Goal: Task Accomplishment & Management: Manage account settings

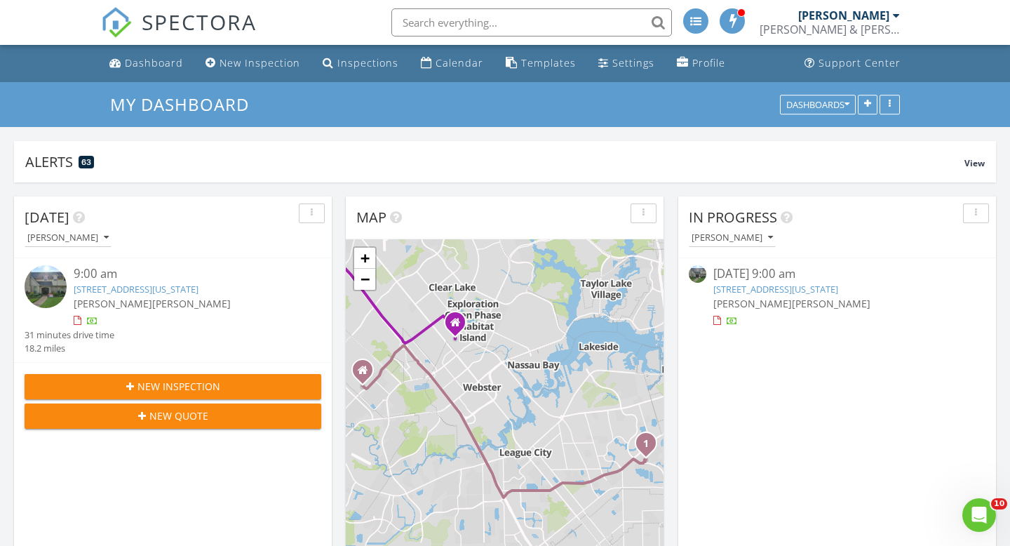
scroll to position [1277, 1011]
click at [436, 60] on div "Calendar" at bounding box center [460, 62] width 48 height 13
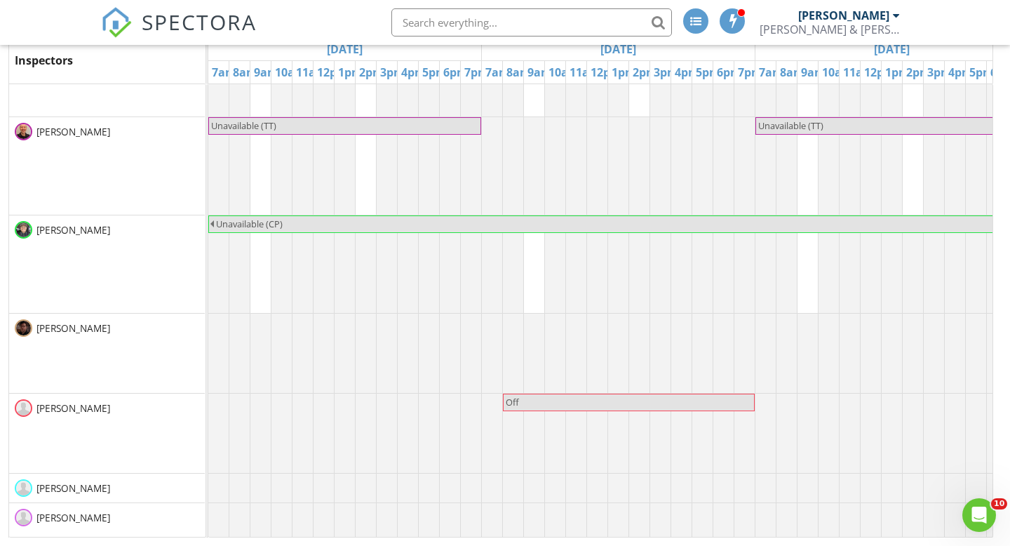
scroll to position [1539, 0]
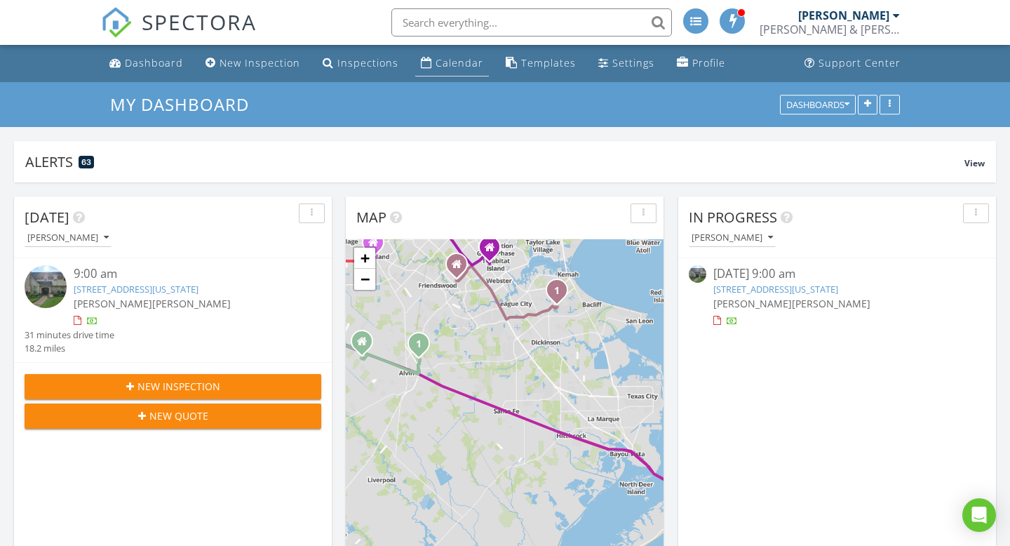
click at [448, 63] on div "Calendar" at bounding box center [460, 62] width 48 height 13
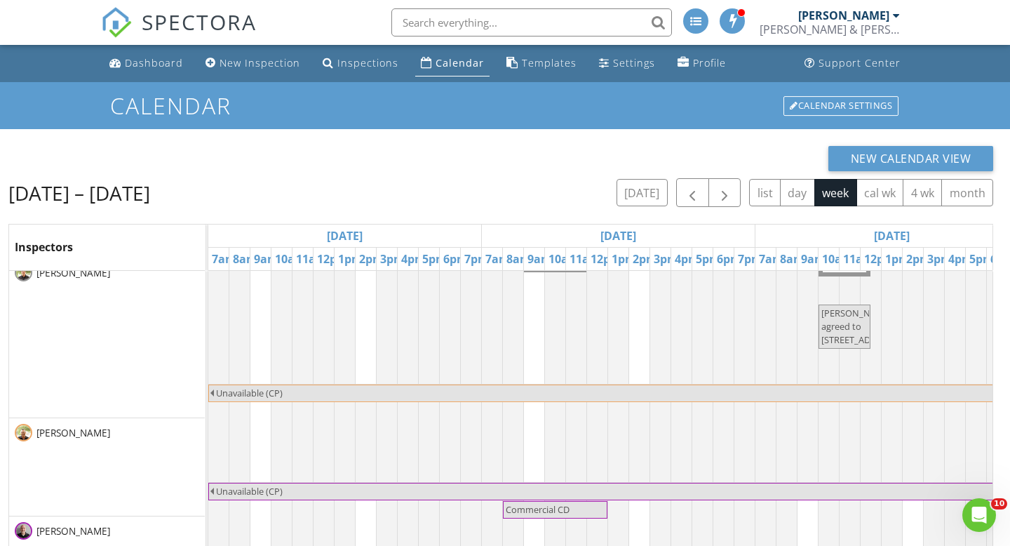
scroll to position [1050, 0]
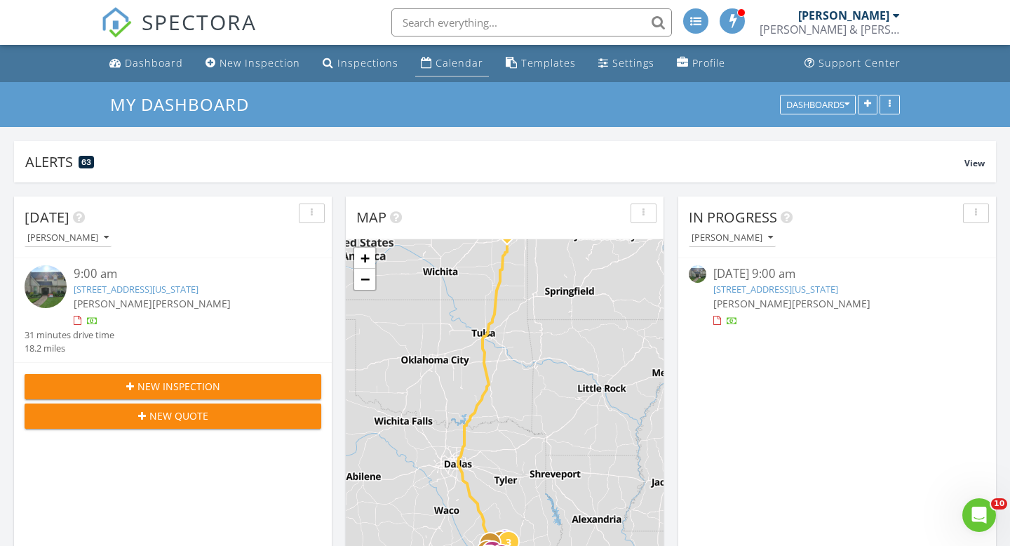
click at [447, 63] on div "Calendar" at bounding box center [460, 62] width 48 height 13
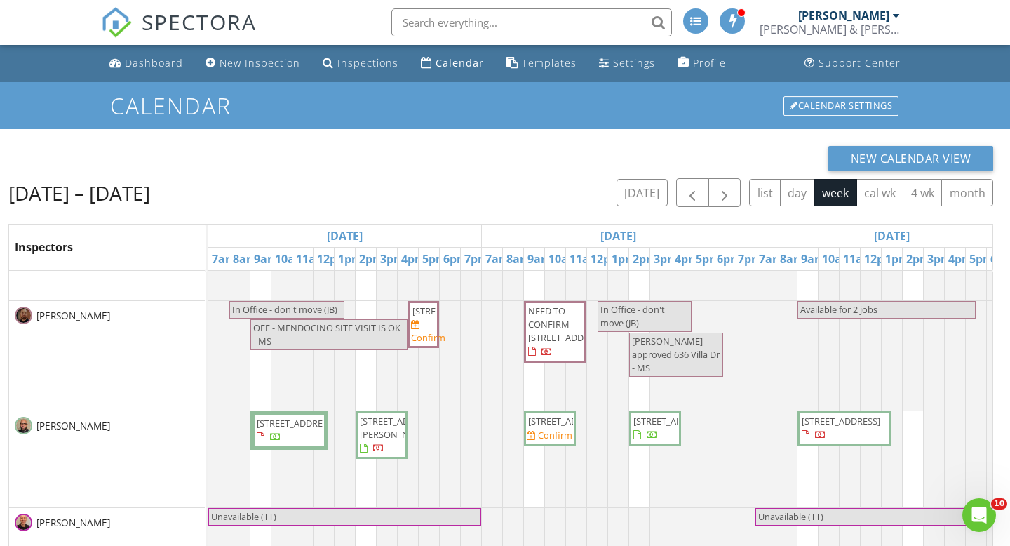
scroll to position [1576, 0]
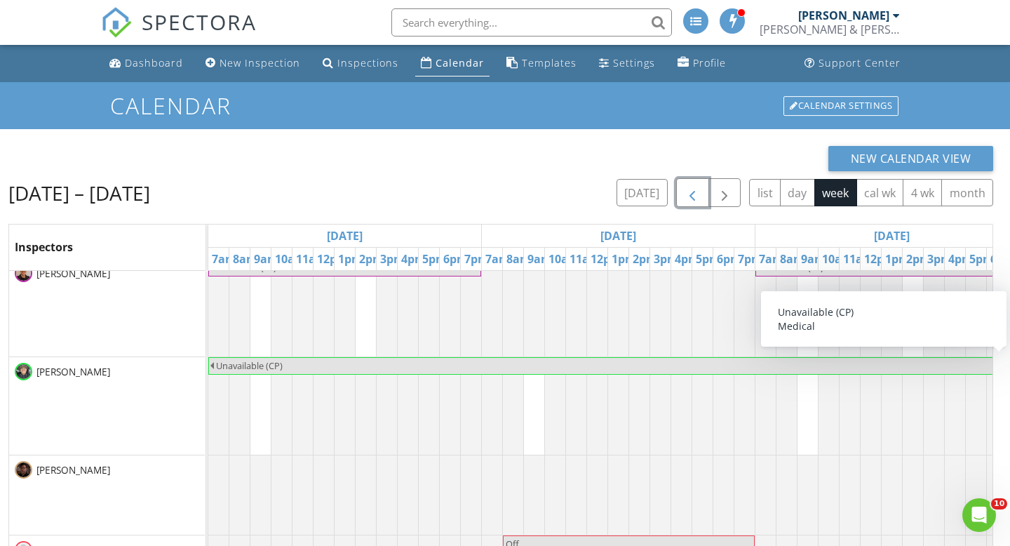
click at [697, 188] on span "button" at bounding box center [692, 192] width 17 height 17
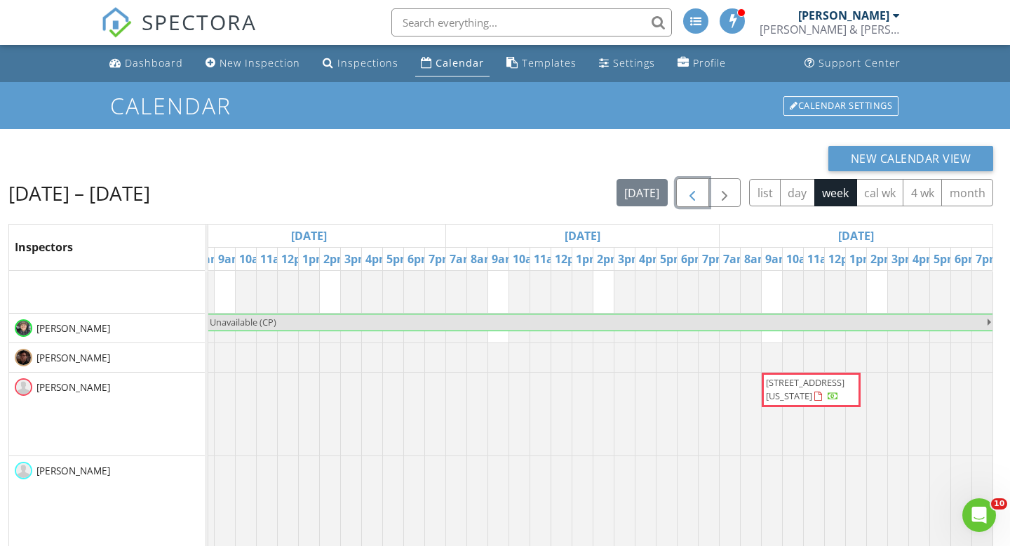
click at [805, 384] on span "2903 Blue Lakes Ln, Missouri City 77459" at bounding box center [805, 389] width 79 height 26
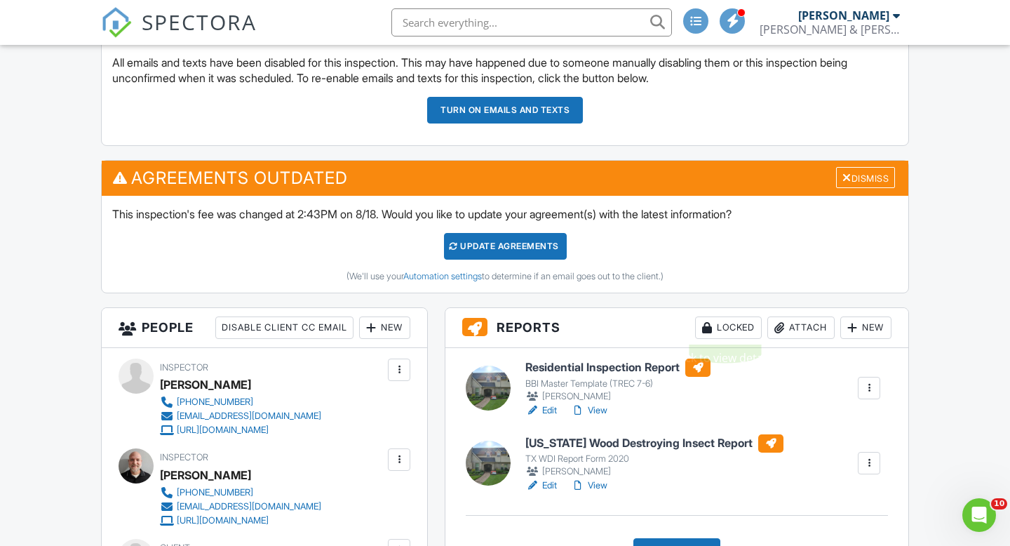
scroll to position [405, 0]
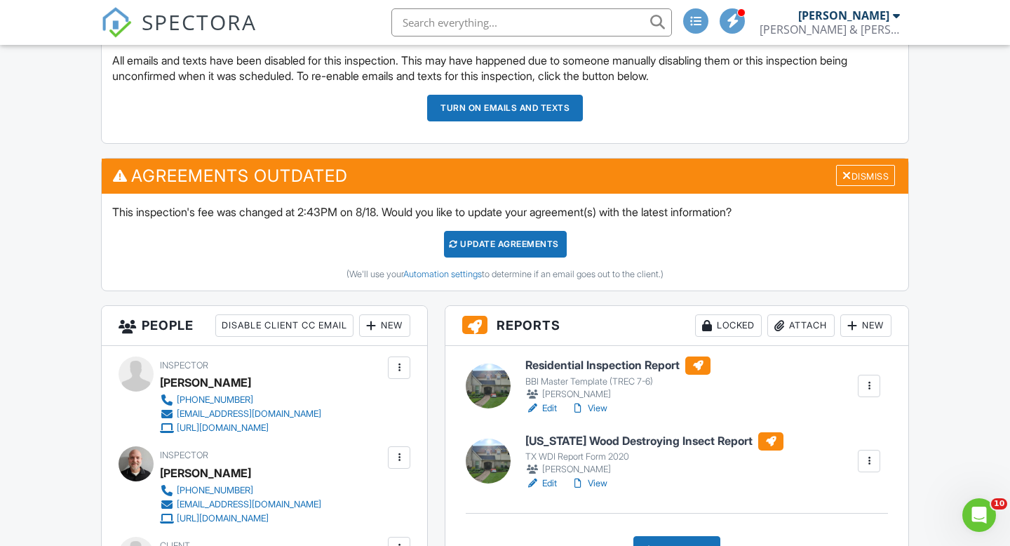
click at [598, 408] on link "View" at bounding box center [589, 408] width 36 height 14
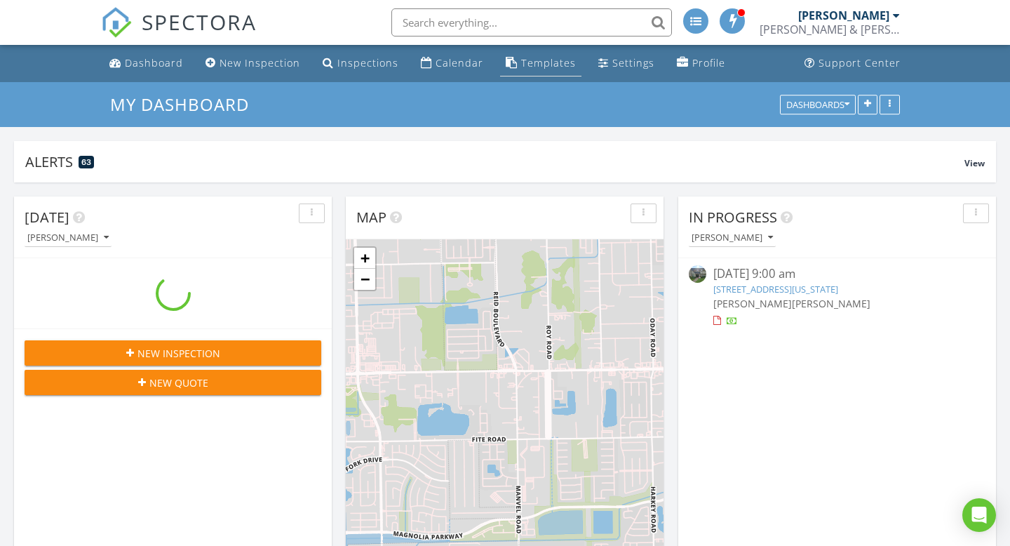
scroll to position [1277, 1011]
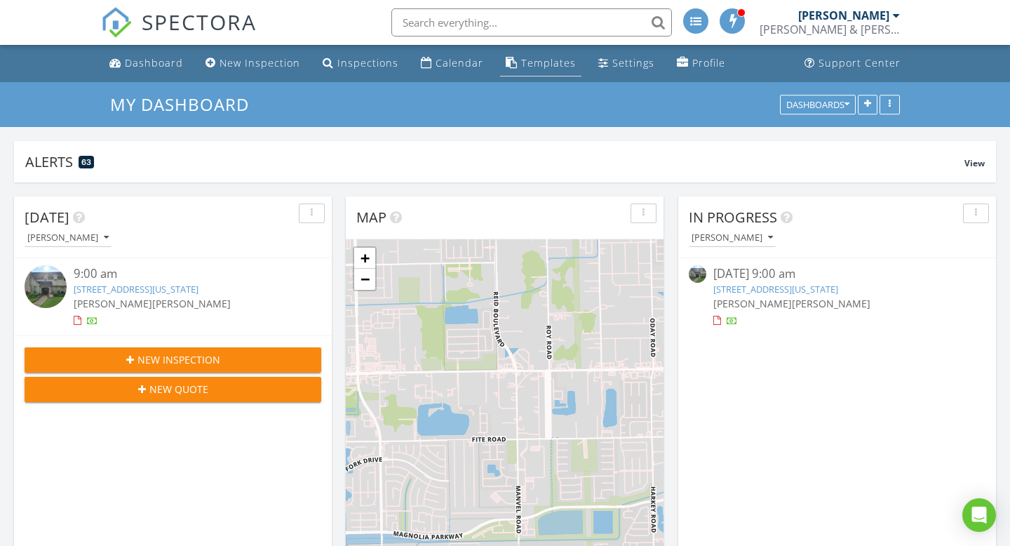
click at [532, 60] on div "Templates" at bounding box center [548, 62] width 55 height 13
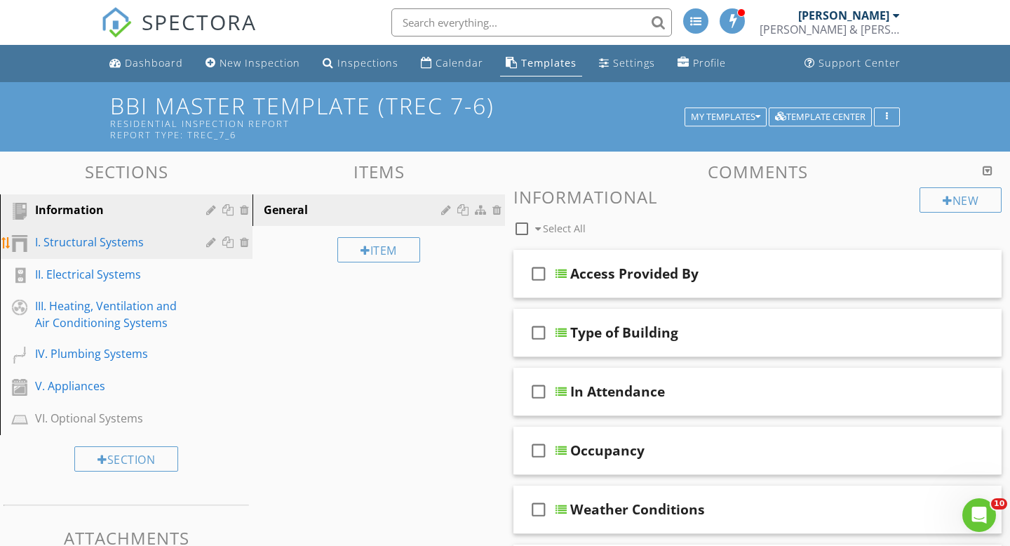
click at [124, 248] on div "I. Structural Systems" at bounding box center [110, 242] width 151 height 17
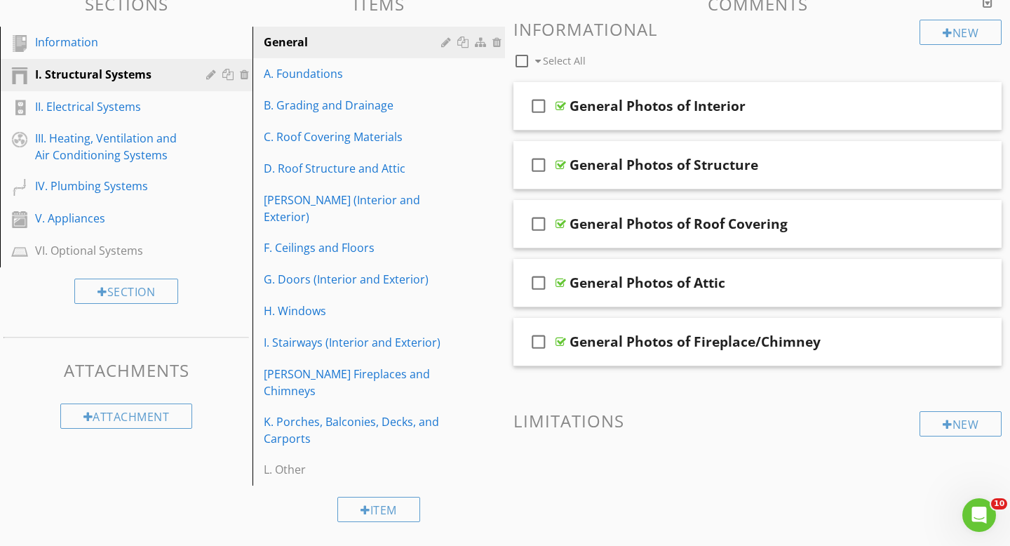
scroll to position [192, 0]
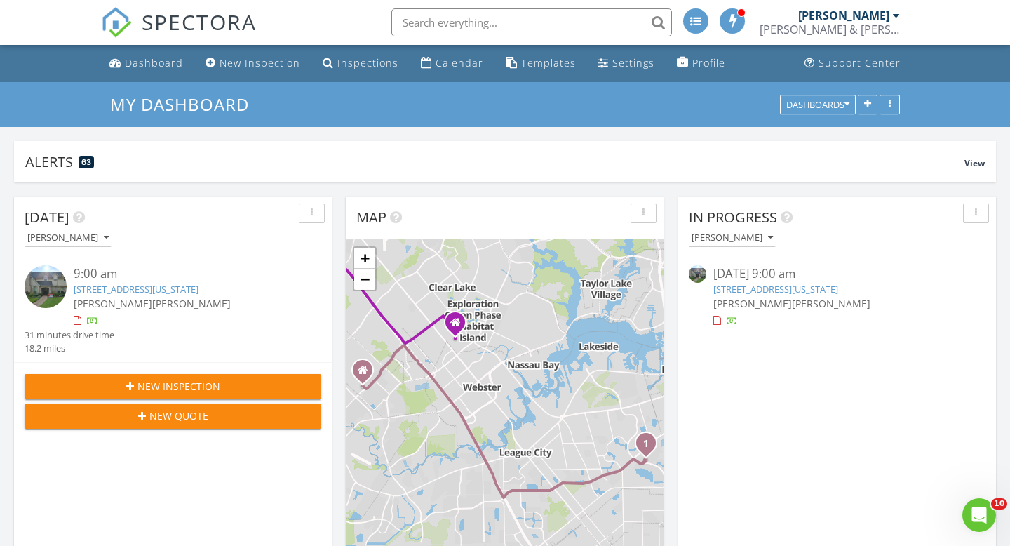
click at [161, 289] on link "[STREET_ADDRESS][US_STATE]" at bounding box center [136, 289] width 125 height 13
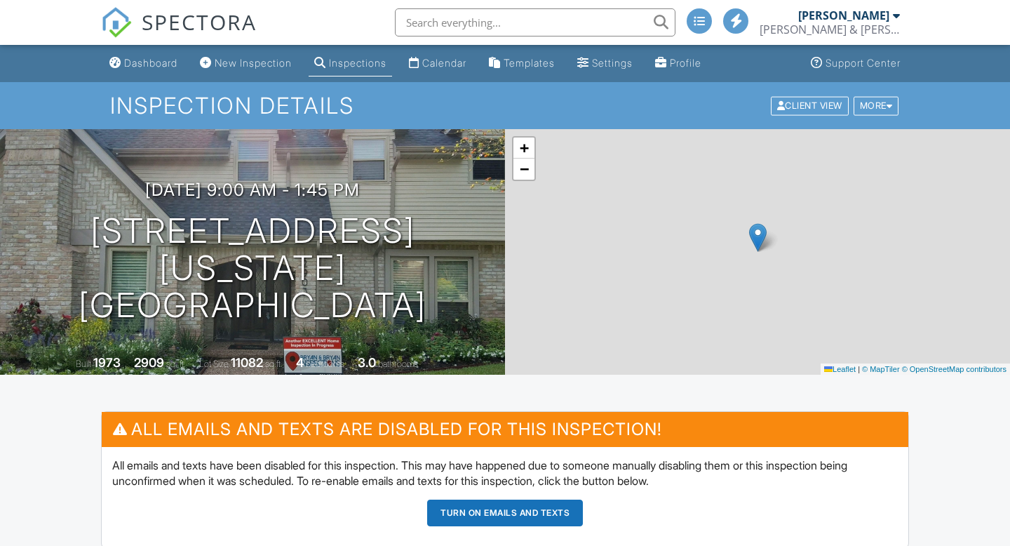
scroll to position [431, 0]
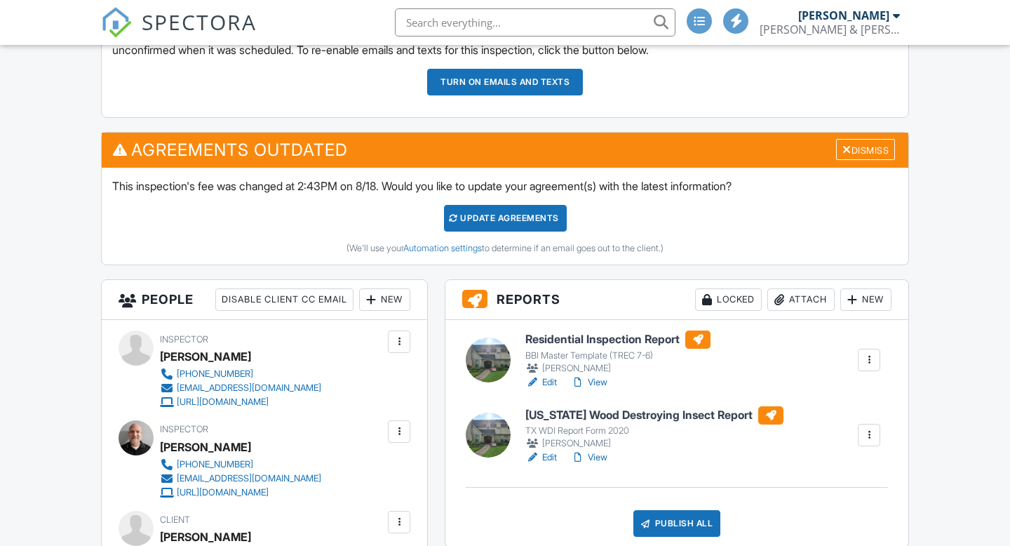
click at [549, 381] on link "Edit" at bounding box center [541, 382] width 32 height 14
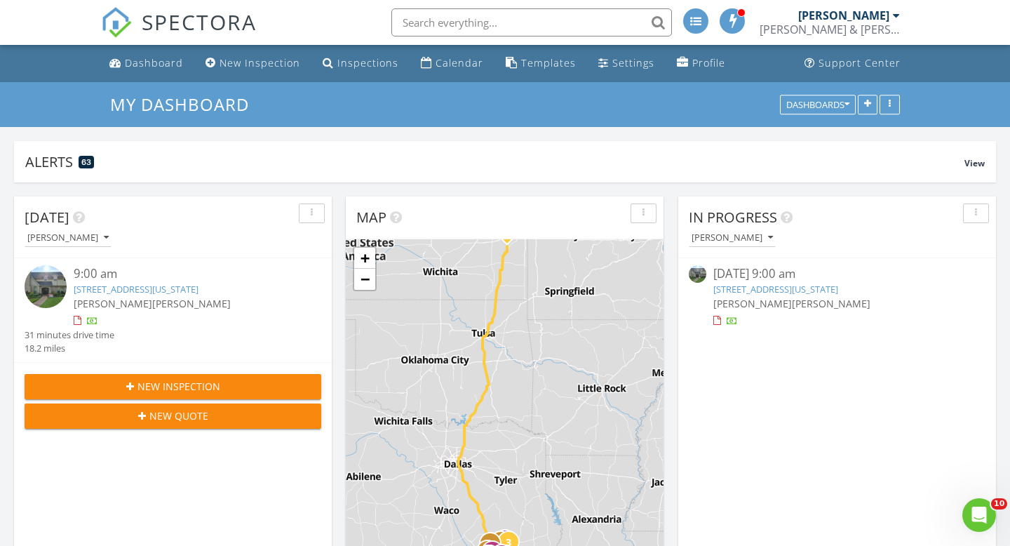
click at [140, 289] on link "2903 Blue Lakes Ln, Missouri City, TX 77459" at bounding box center [136, 289] width 125 height 13
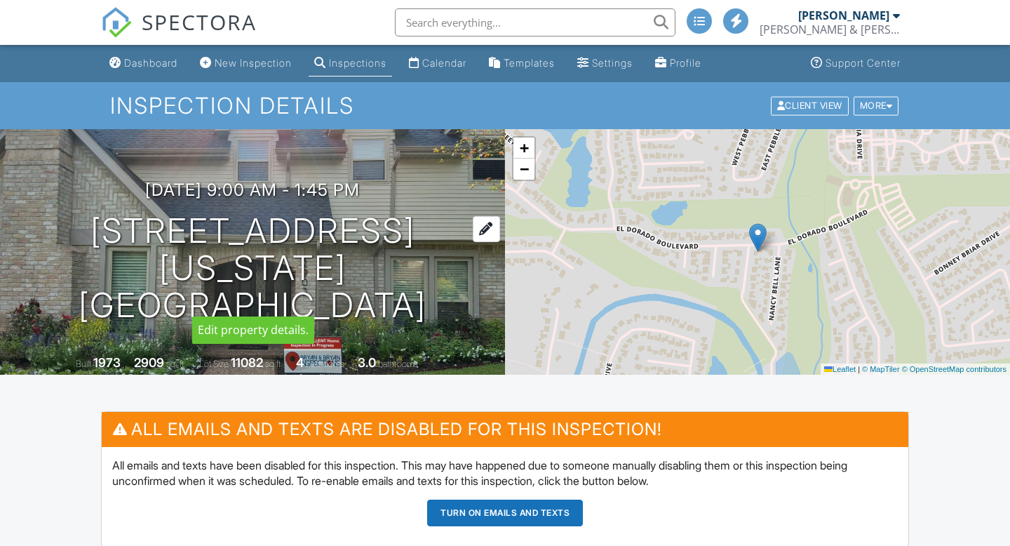
drag, startPoint x: 34, startPoint y: 237, endPoint x: 419, endPoint y: 250, distance: 386.0
click at [419, 250] on div "[DATE] 9:00 am - 1:45 pm [STREET_ADDRESS] [US_STATE][GEOGRAPHIC_DATA]" at bounding box center [252, 251] width 505 height 143
